Goal: Information Seeking & Learning: Learn about a topic

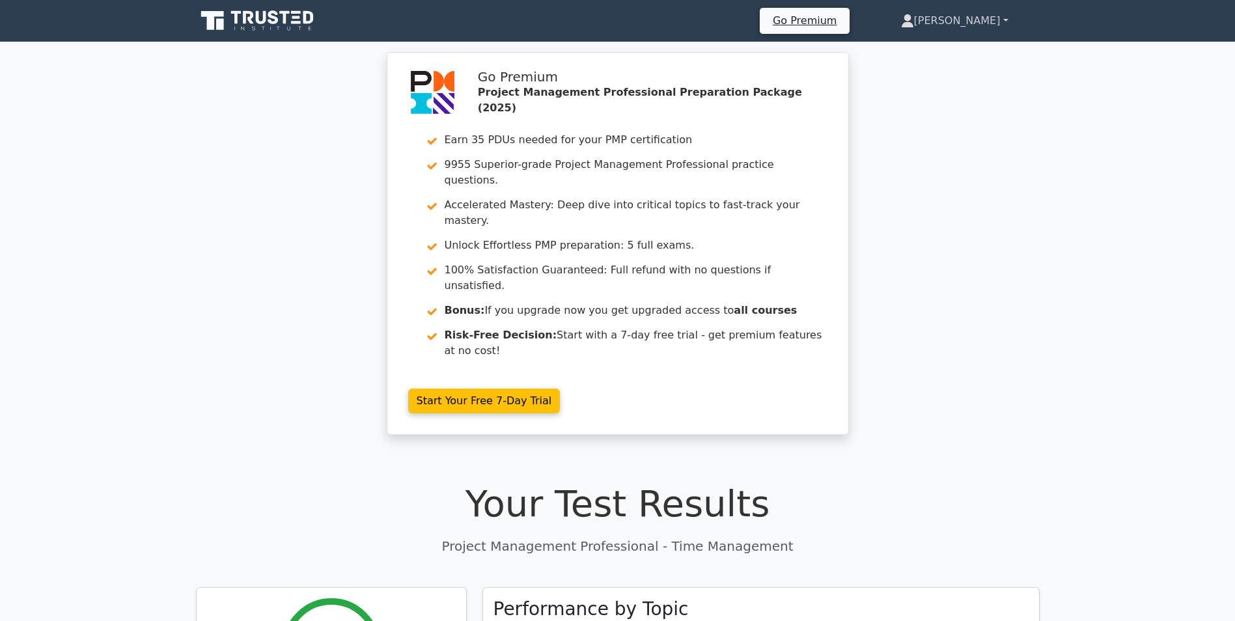
click at [974, 25] on link "[PERSON_NAME]" at bounding box center [955, 21] width 170 height 26
click at [964, 45] on link "Profile" at bounding box center [922, 51] width 103 height 21
click at [968, 20] on link "[PERSON_NAME]" at bounding box center [955, 21] width 170 height 26
click at [960, 51] on link "Profile" at bounding box center [922, 51] width 103 height 21
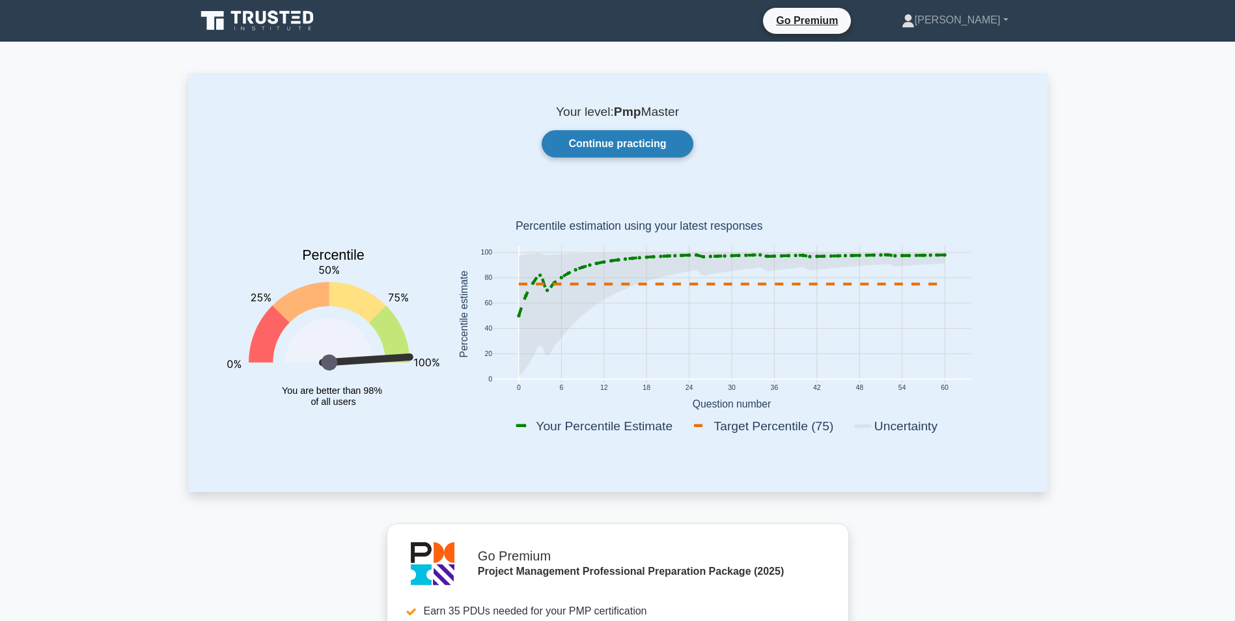
click at [610, 138] on link "Continue practicing" at bounding box center [617, 143] width 151 height 27
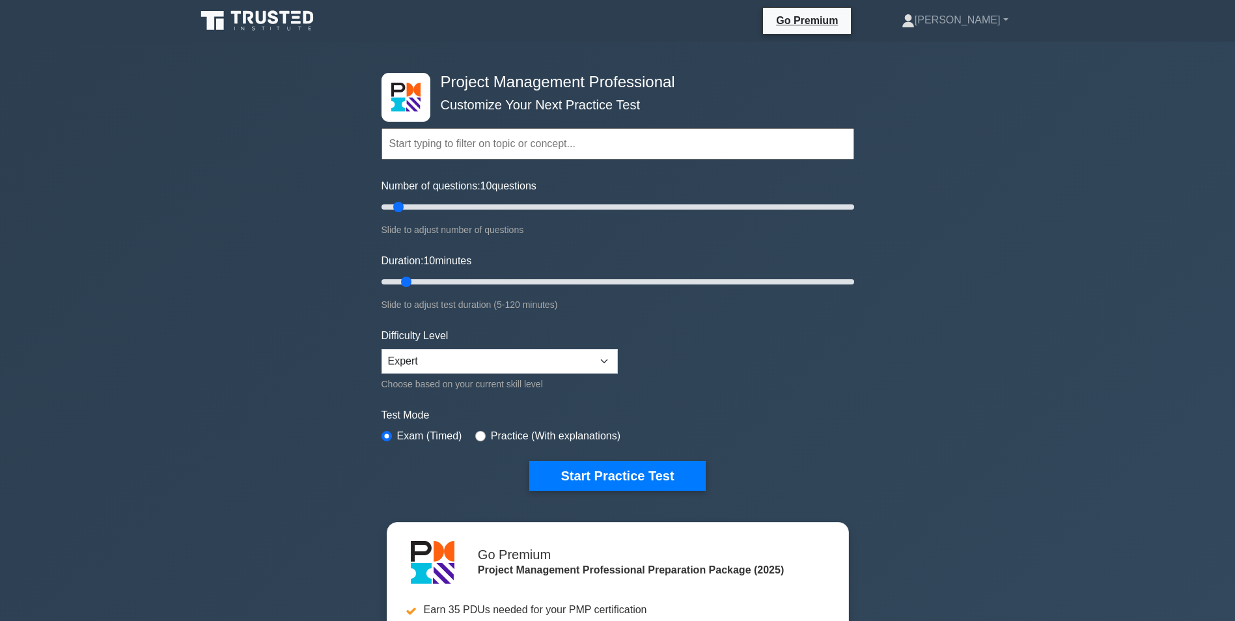
click at [463, 145] on input "text" at bounding box center [618, 143] width 473 height 31
click at [441, 148] on input "text" at bounding box center [618, 143] width 473 height 31
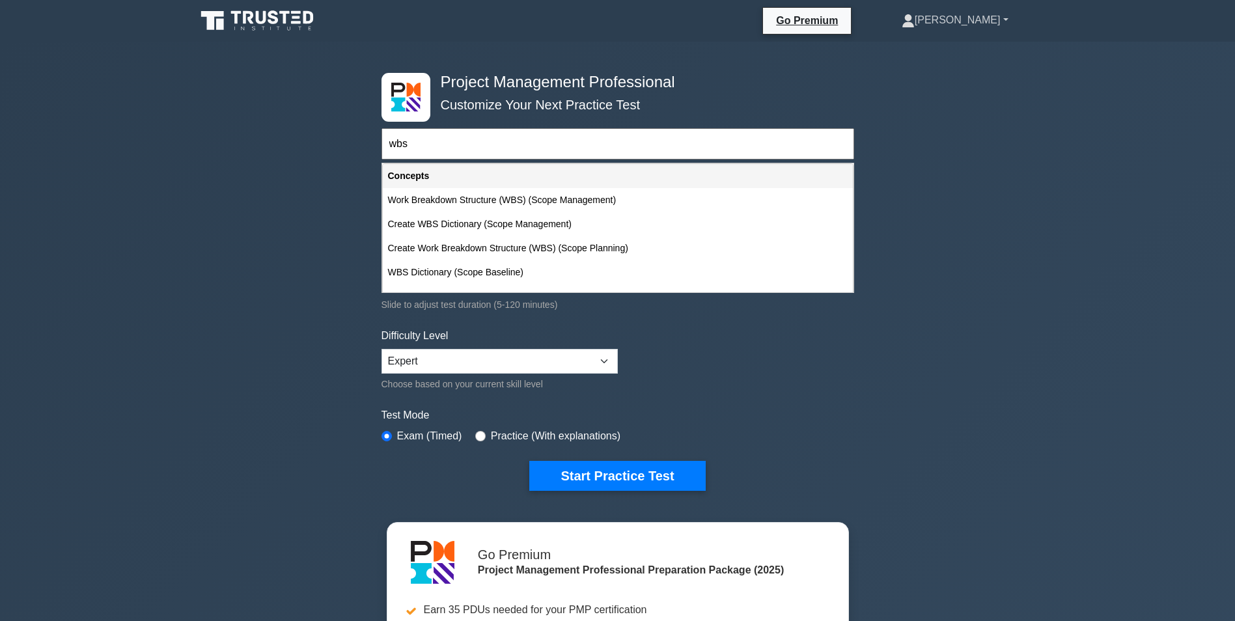
type input "wbs"
click at [981, 18] on link "[PERSON_NAME]" at bounding box center [955, 20] width 169 height 26
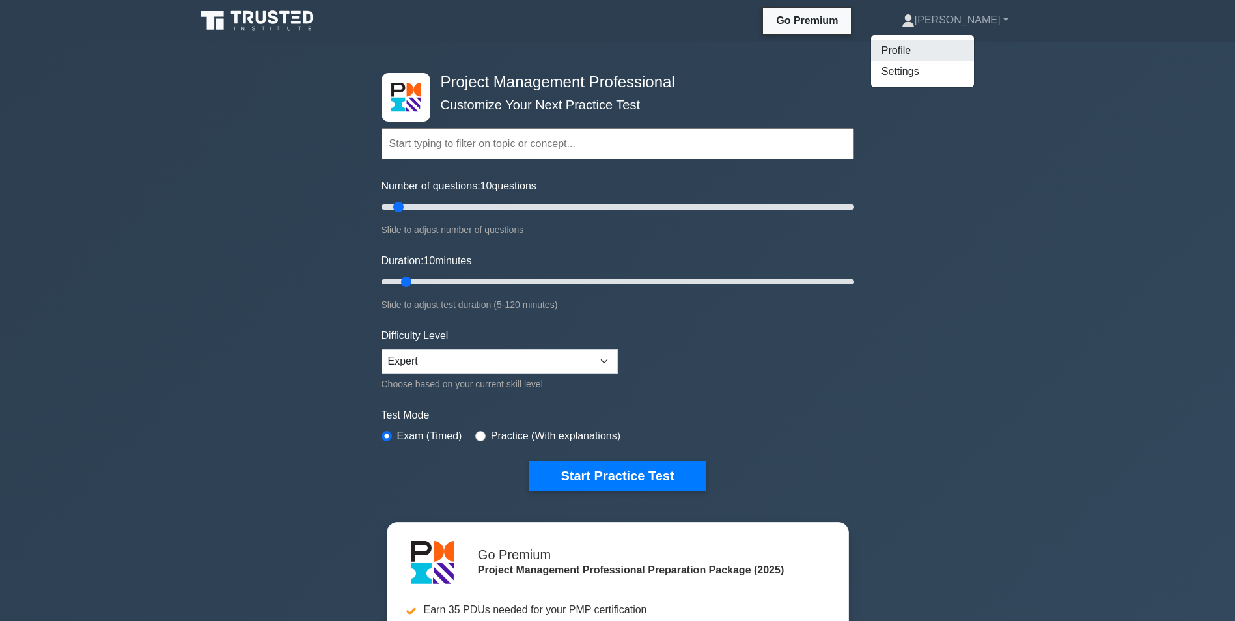
click at [970, 55] on link "Profile" at bounding box center [922, 50] width 103 height 21
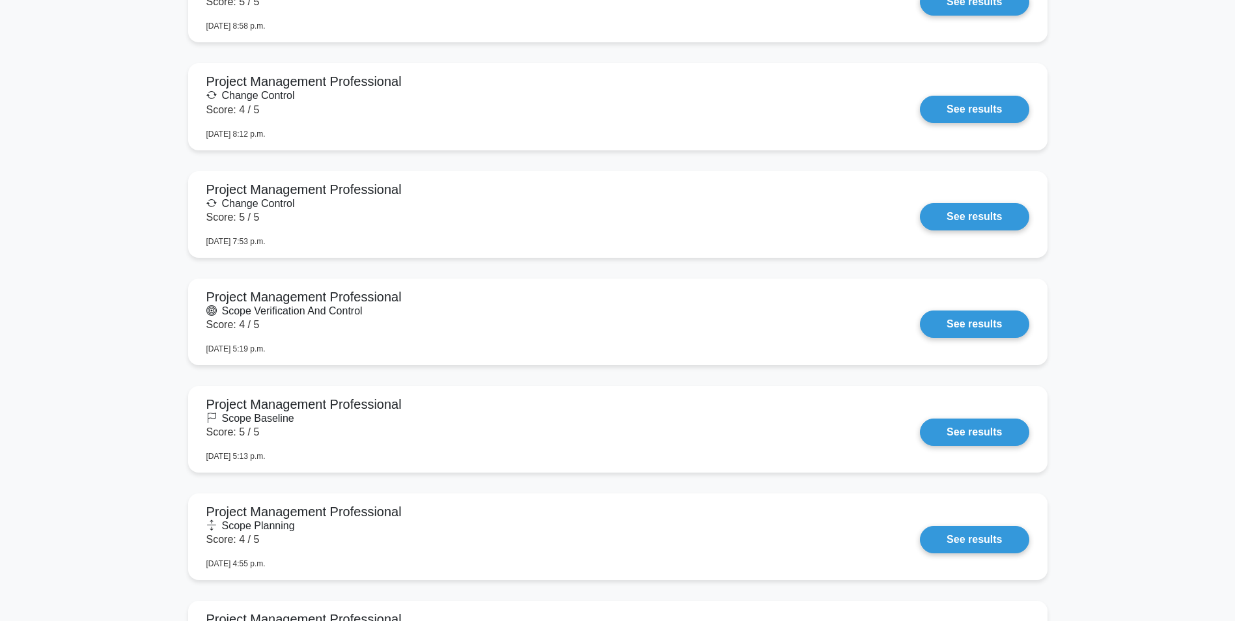
scroll to position [1621, 0]
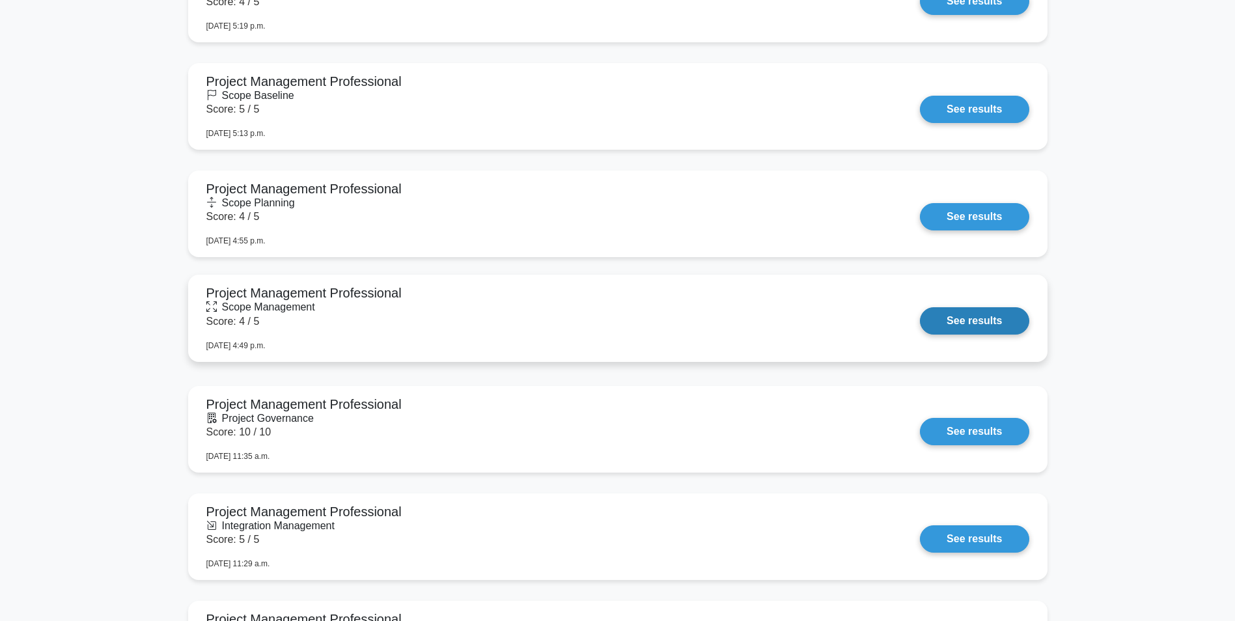
click at [920, 309] on link "See results" at bounding box center [974, 320] width 109 height 27
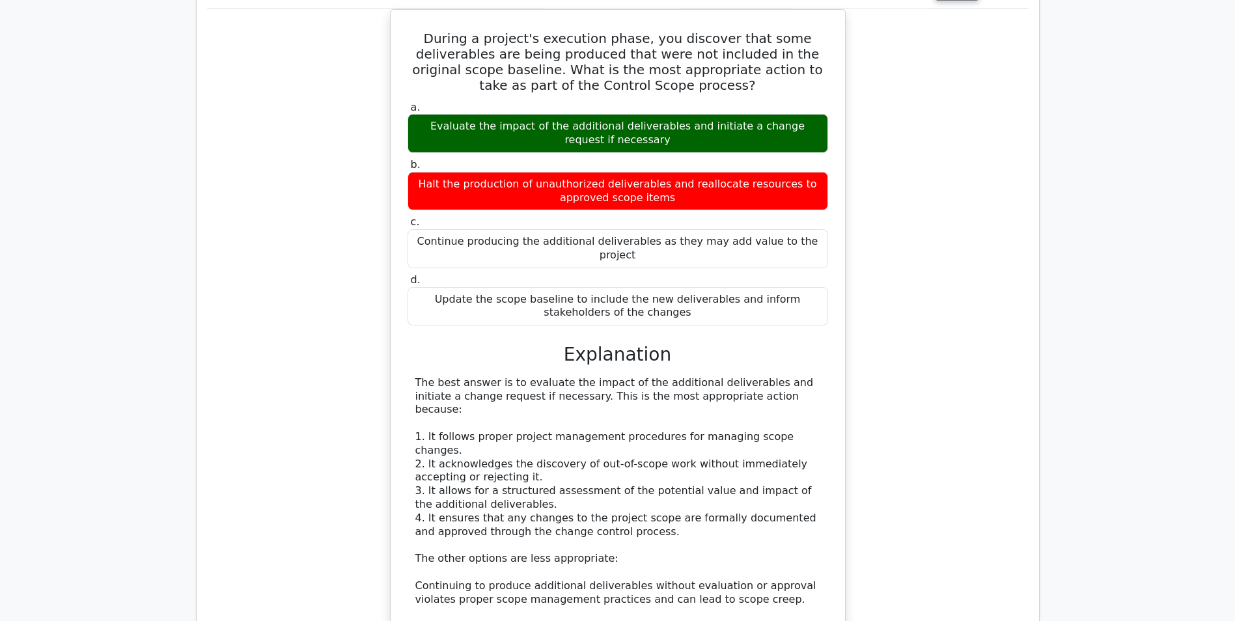
scroll to position [1302, 0]
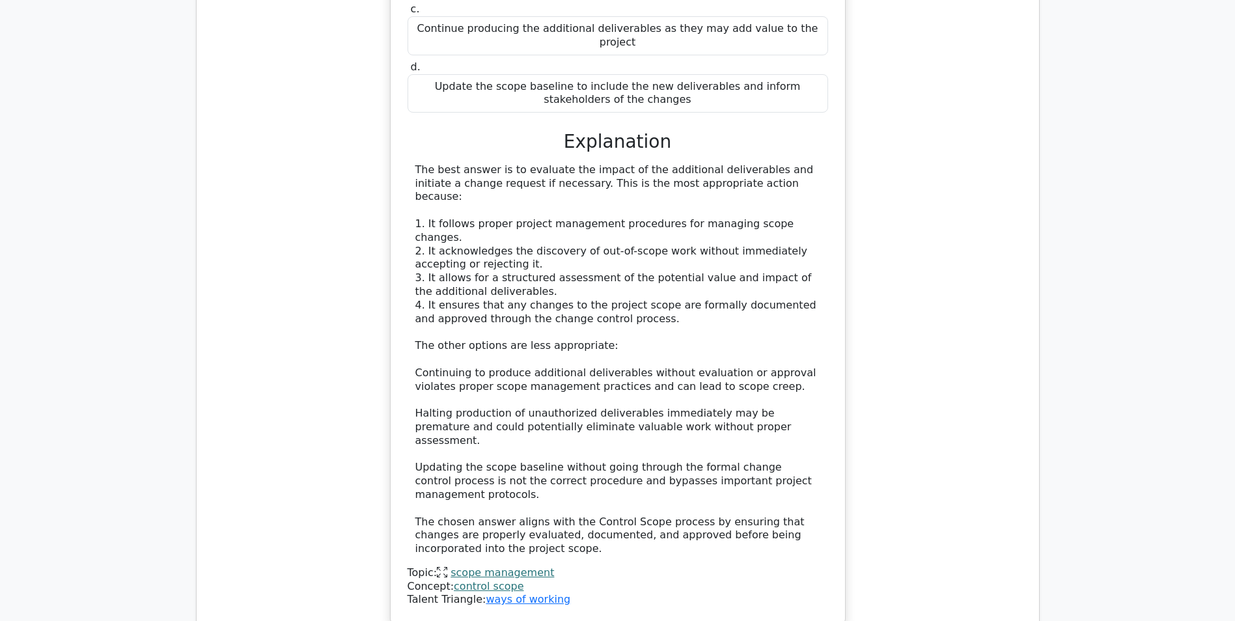
click at [492, 566] on link "scope management" at bounding box center [503, 572] width 104 height 12
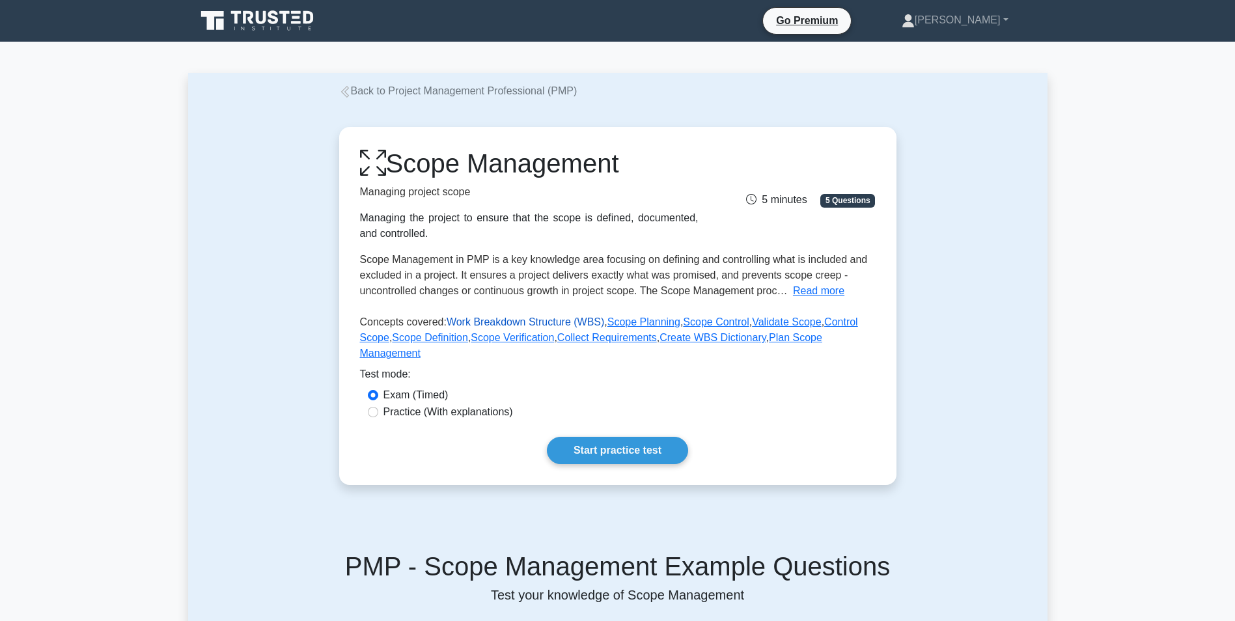
click at [512, 323] on link "Work Breakdown Structure (WBS)" at bounding box center [526, 321] width 158 height 11
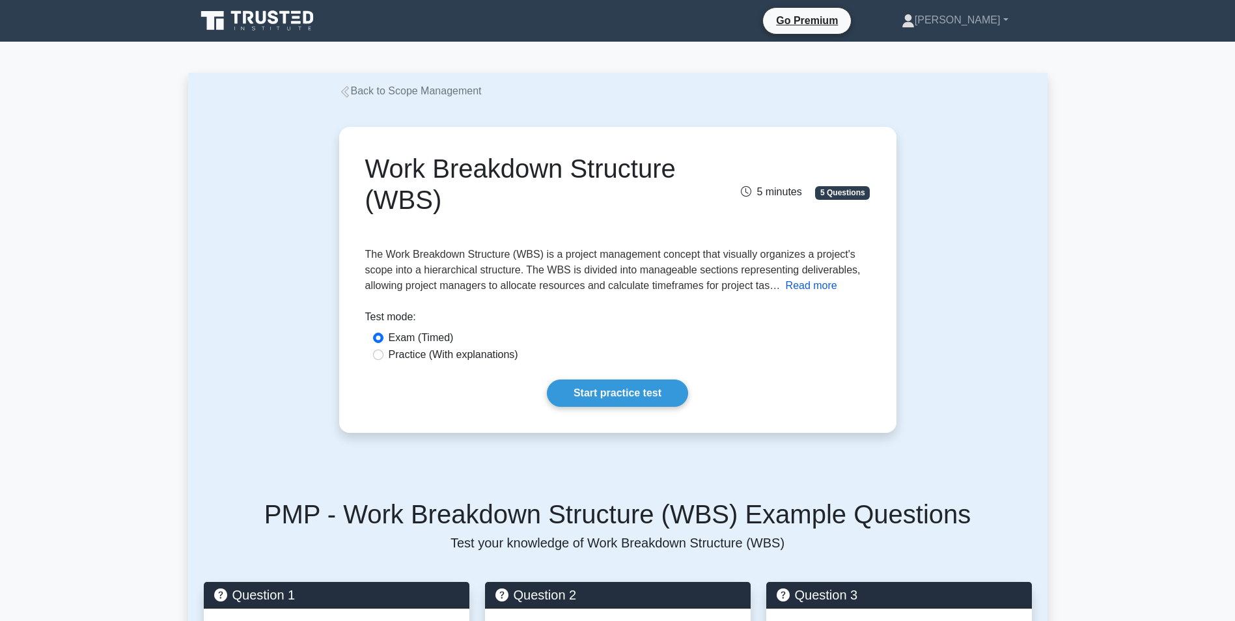
click at [807, 281] on button "Read more" at bounding box center [811, 286] width 51 height 16
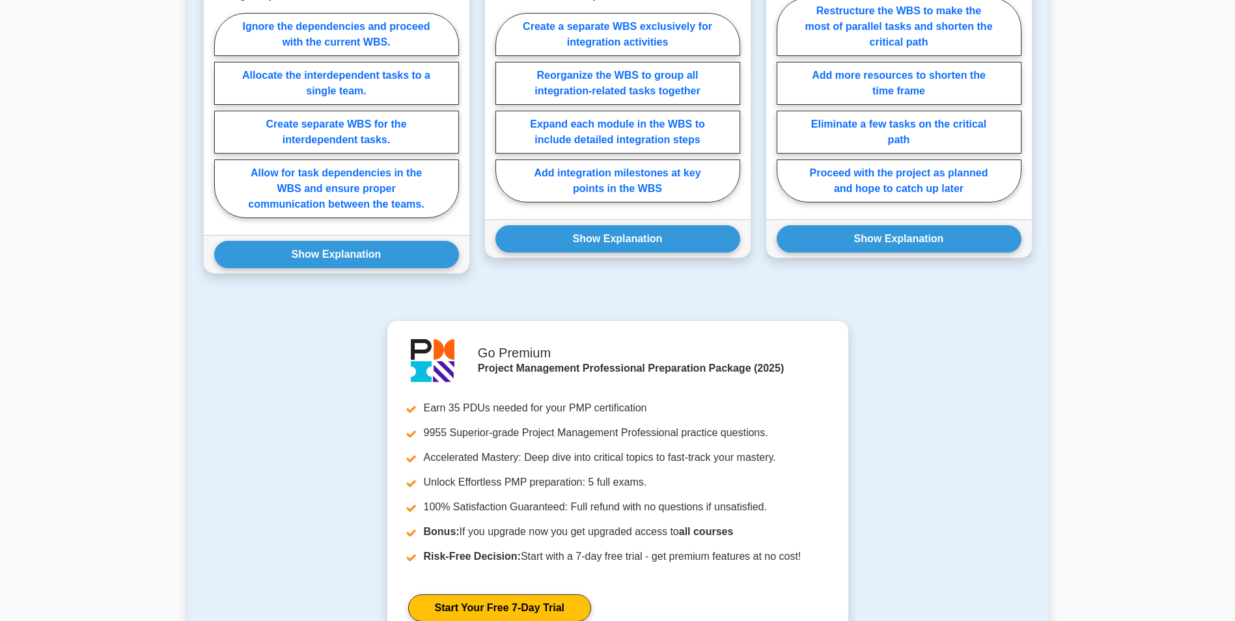
scroll to position [1613, 0]
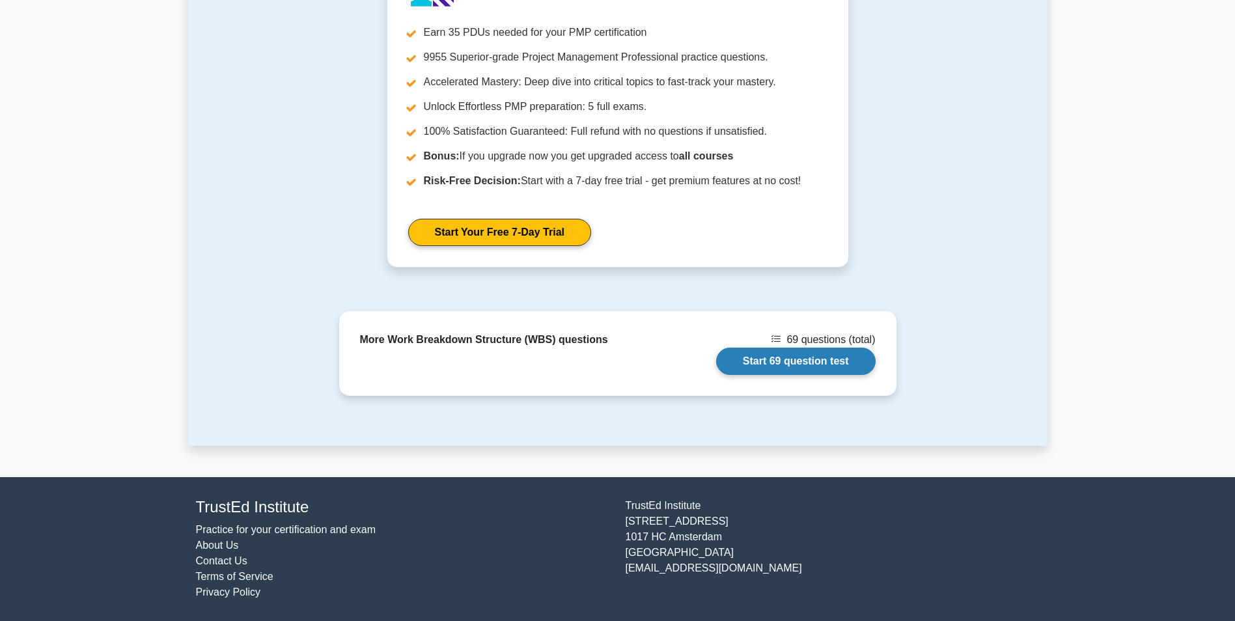
click at [809, 348] on link "Start 69 question test" at bounding box center [796, 361] width 160 height 27
